Goal: Task Accomplishment & Management: Manage account settings

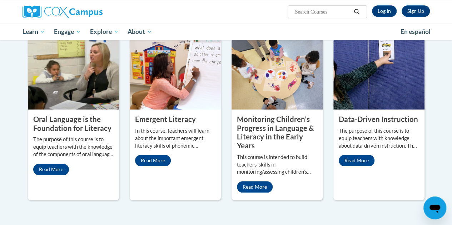
scroll to position [287, 0]
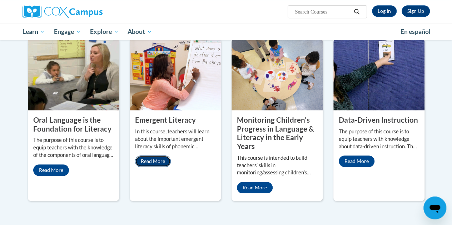
click at [154, 164] on link "Read More" at bounding box center [153, 161] width 36 height 11
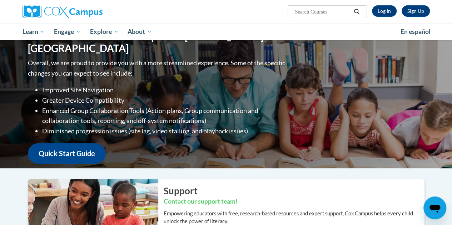
scroll to position [0, 0]
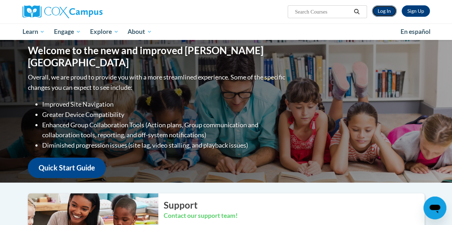
click at [384, 15] on link "Log In" at bounding box center [384, 10] width 25 height 11
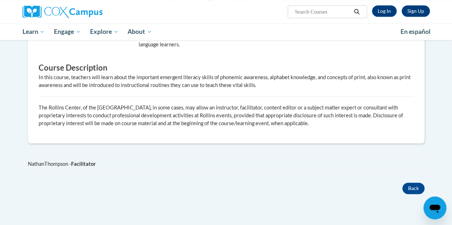
scroll to position [340, 0]
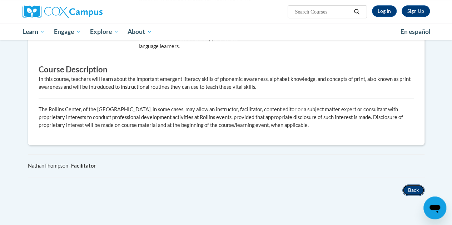
click at [409, 192] on button "Back" at bounding box center [413, 190] width 22 height 11
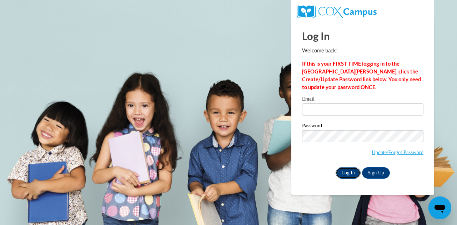
click at [346, 177] on input "Log In" at bounding box center [348, 172] width 25 height 11
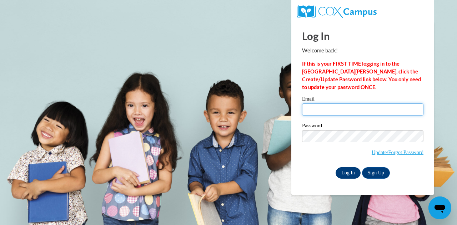
type input "Coachleonie1@gmail.com"
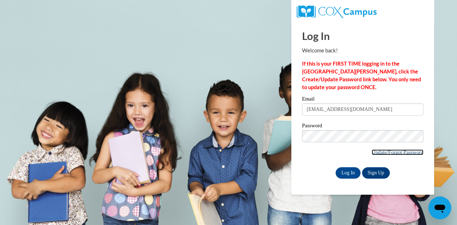
click at [375, 154] on link "Update/Forgot Password" at bounding box center [398, 153] width 52 height 6
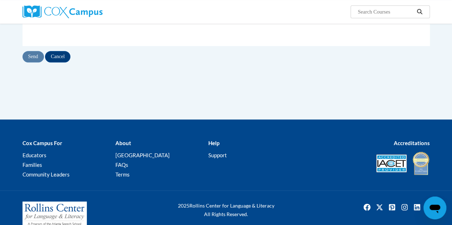
scroll to position [186, 0]
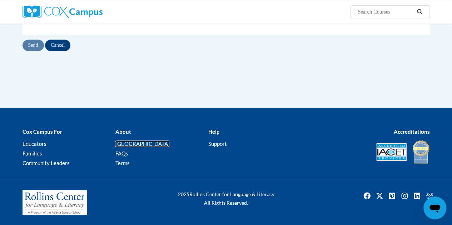
click at [135, 142] on link "[PERSON_NAME][GEOGRAPHIC_DATA]" at bounding box center [142, 144] width 54 height 6
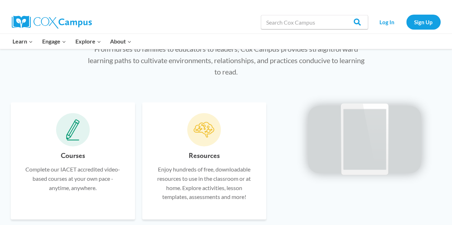
scroll to position [385, 0]
click at [75, 143] on span at bounding box center [73, 130] width 34 height 34
click at [64, 134] on span at bounding box center [73, 130] width 34 height 34
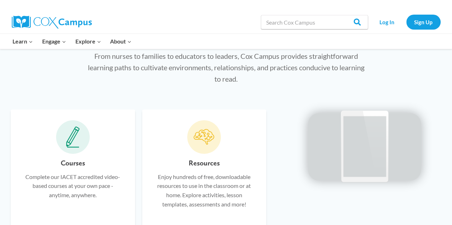
scroll to position [383, 0]
click at [76, 147] on icon at bounding box center [73, 136] width 14 height 21
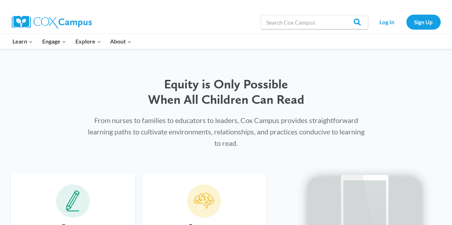
scroll to position [313, 0]
